Goal: Find specific page/section: Find specific page/section

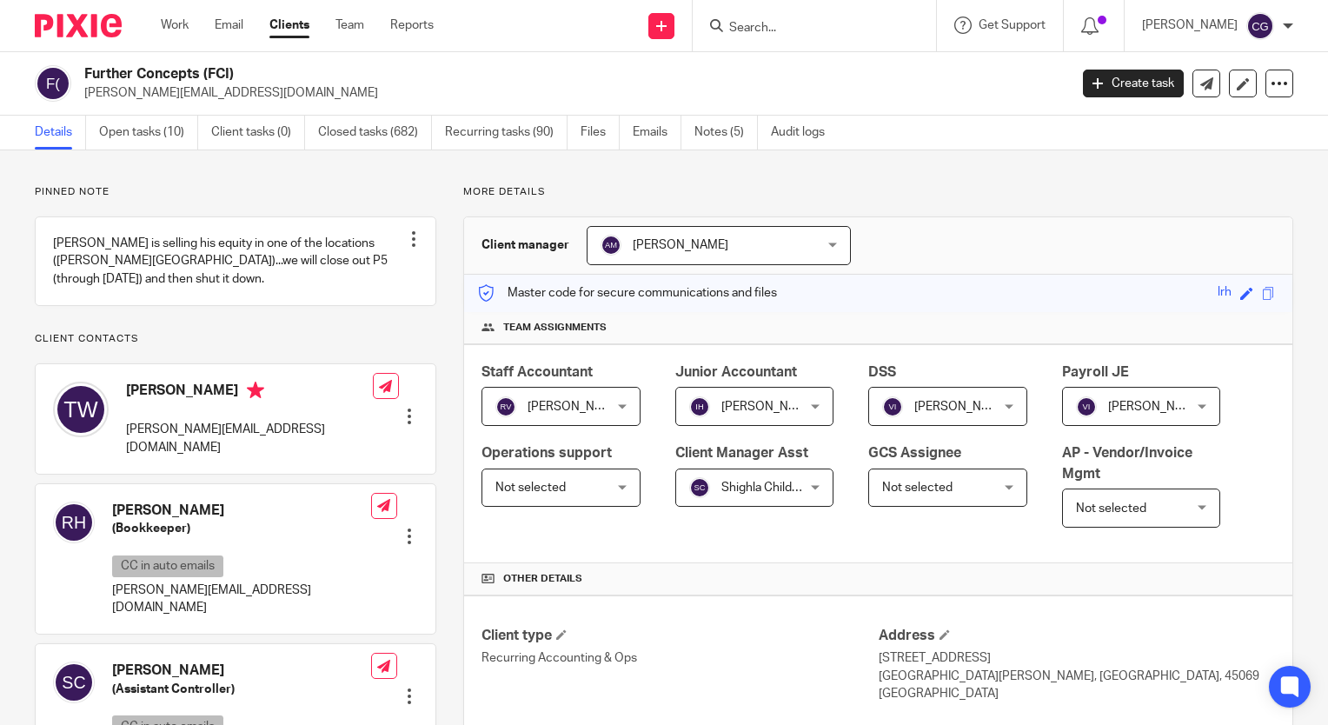
scroll to position [261, 0]
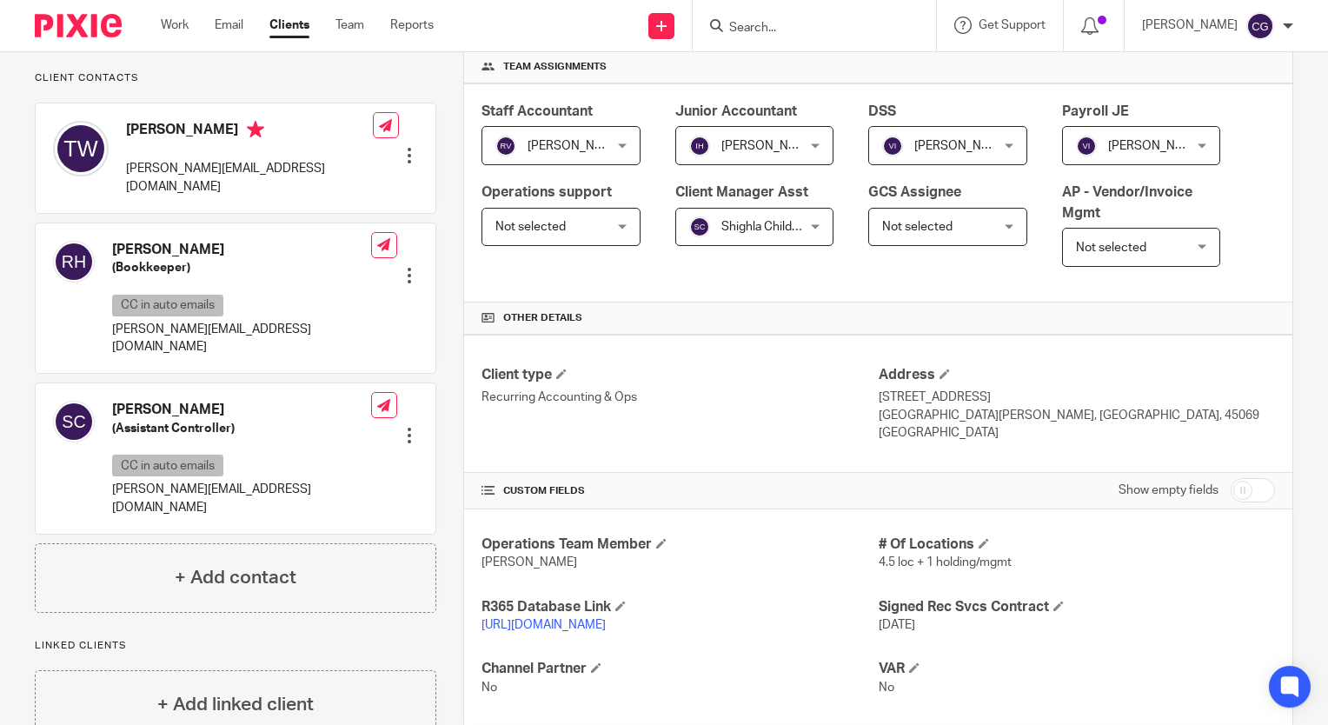
click at [806, 26] on input "Search" at bounding box center [805, 29] width 156 height 16
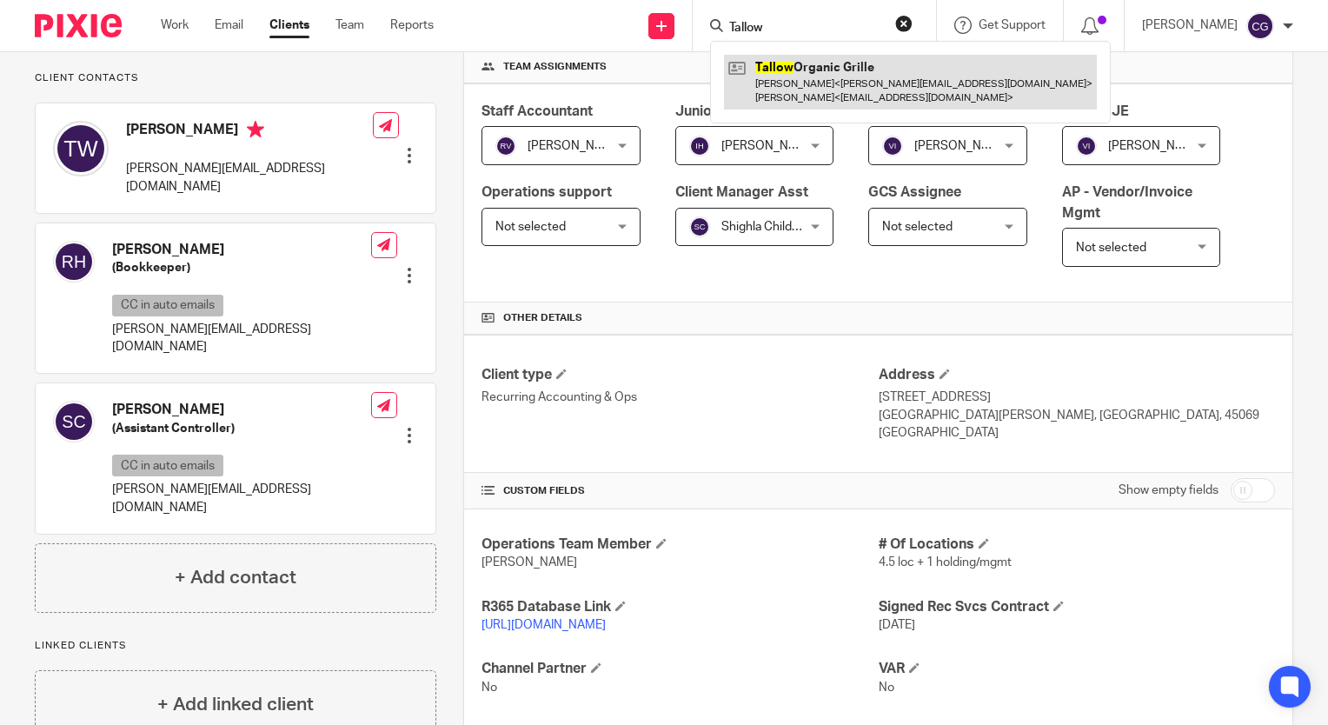
type input "Tallow"
click at [848, 73] on link at bounding box center [910, 82] width 373 height 54
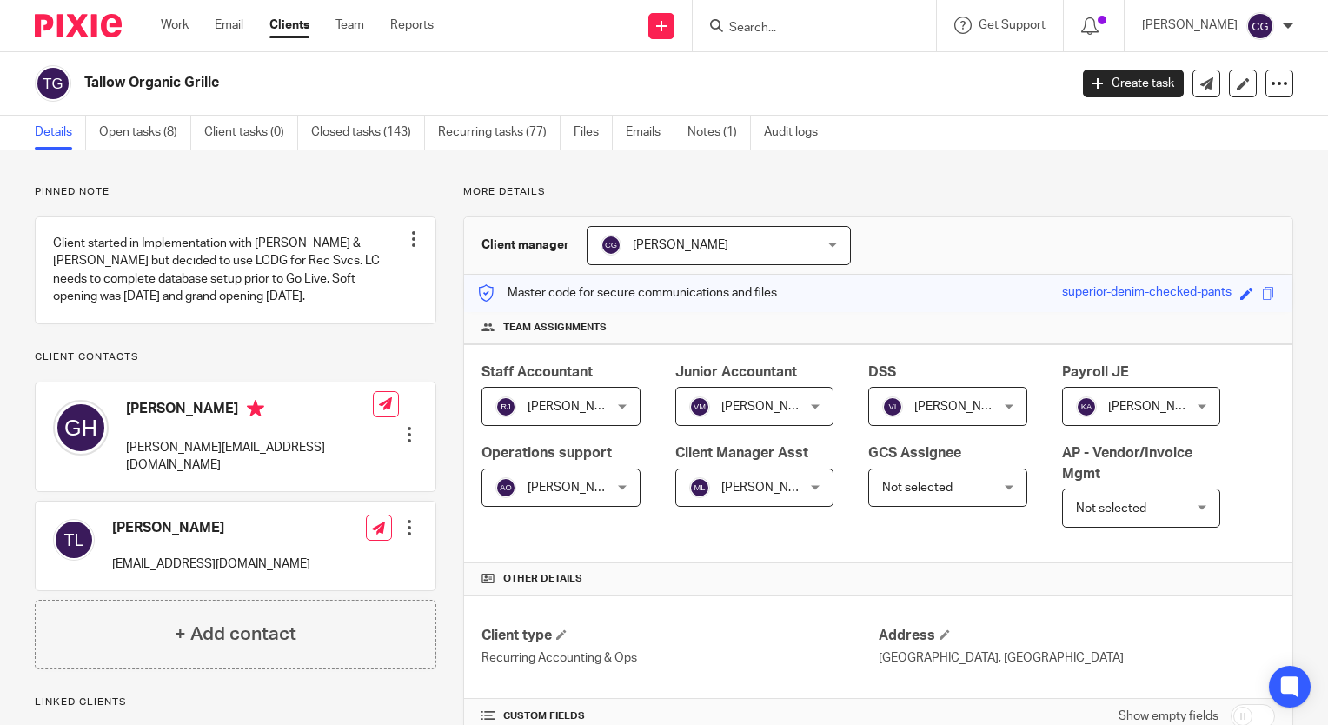
scroll to position [261, 0]
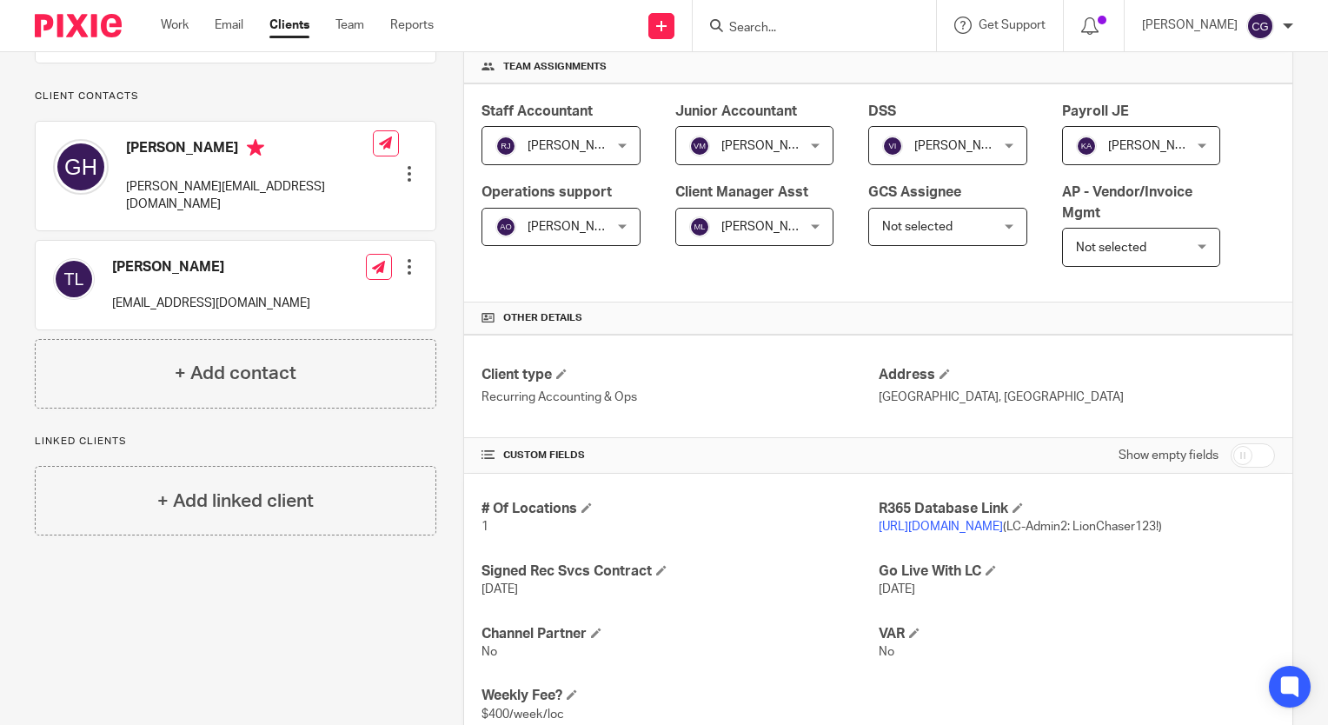
click at [1003, 523] on link "https://tallowgrill.restaurant365.com/" at bounding box center [940, 526] width 124 height 12
click at [812, 22] on input "Search" at bounding box center [805, 29] width 156 height 16
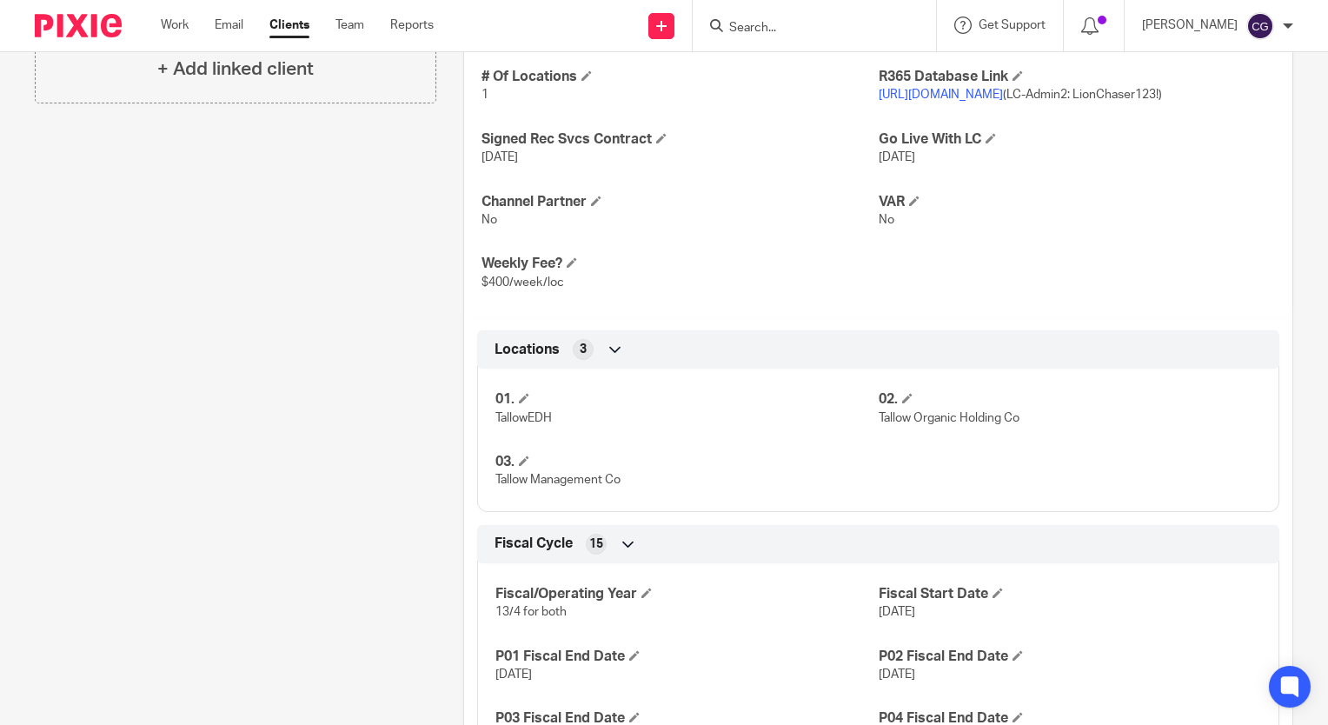
scroll to position [782, 0]
